Goal: Check status

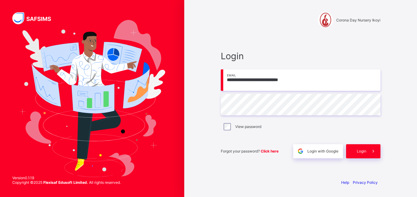
type input "**********"
click at [359, 154] on div "Login" at bounding box center [363, 151] width 34 height 14
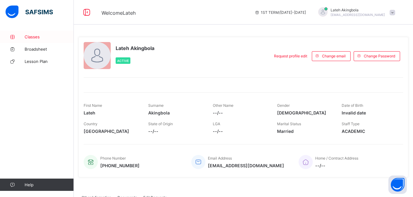
click at [33, 37] on span "Classes" at bounding box center [49, 36] width 49 height 5
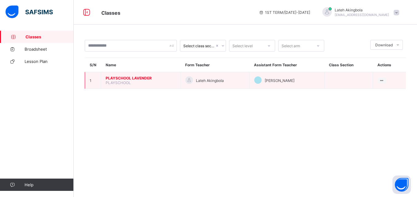
click at [136, 77] on span "PLAYSCHOOL LAVENDER" at bounding box center [141, 78] width 70 height 5
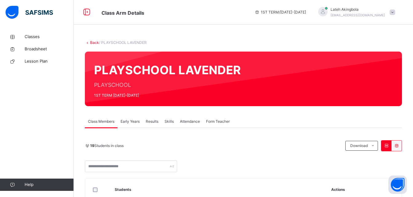
click at [186, 120] on span "Attendance" at bounding box center [190, 122] width 20 height 6
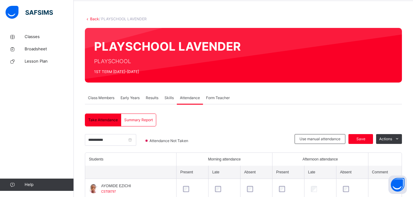
scroll to position [61, 0]
